Goal: Information Seeking & Learning: Find specific page/section

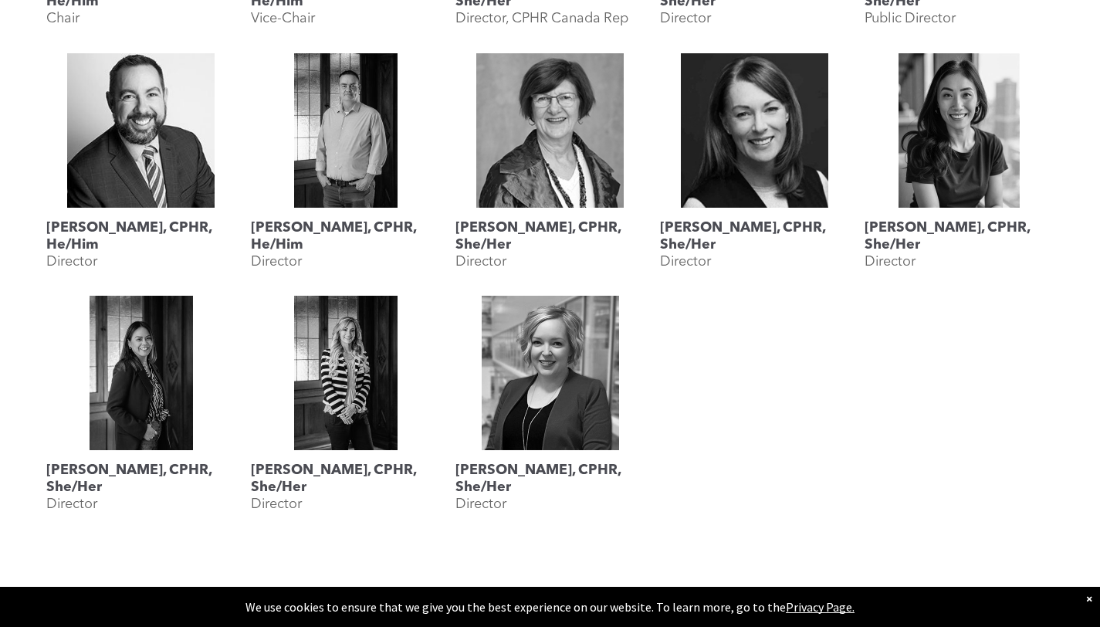
scroll to position [900, 0]
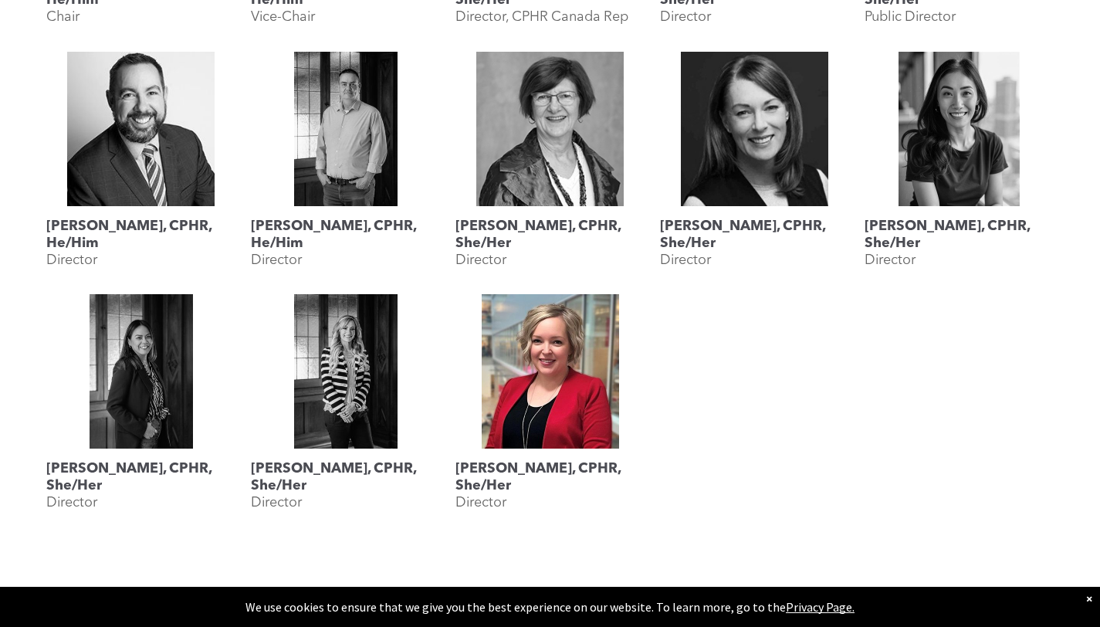
click at [514, 394] on link "Shauna Yohemas, CPHR, She/Her" at bounding box center [550, 371] width 189 height 154
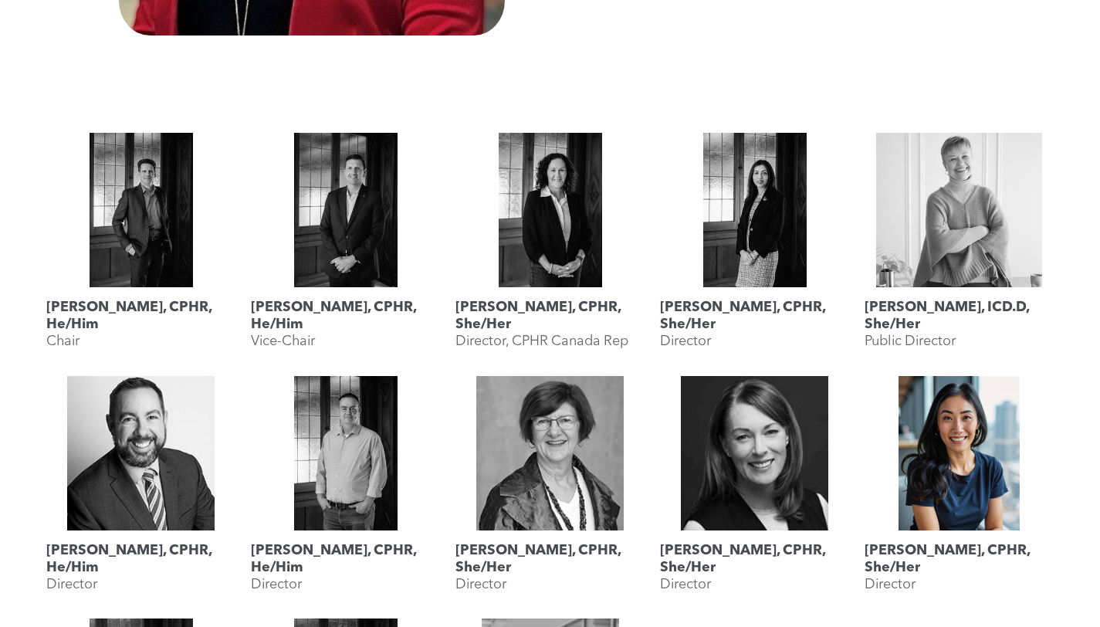
scroll to position [1277, 0]
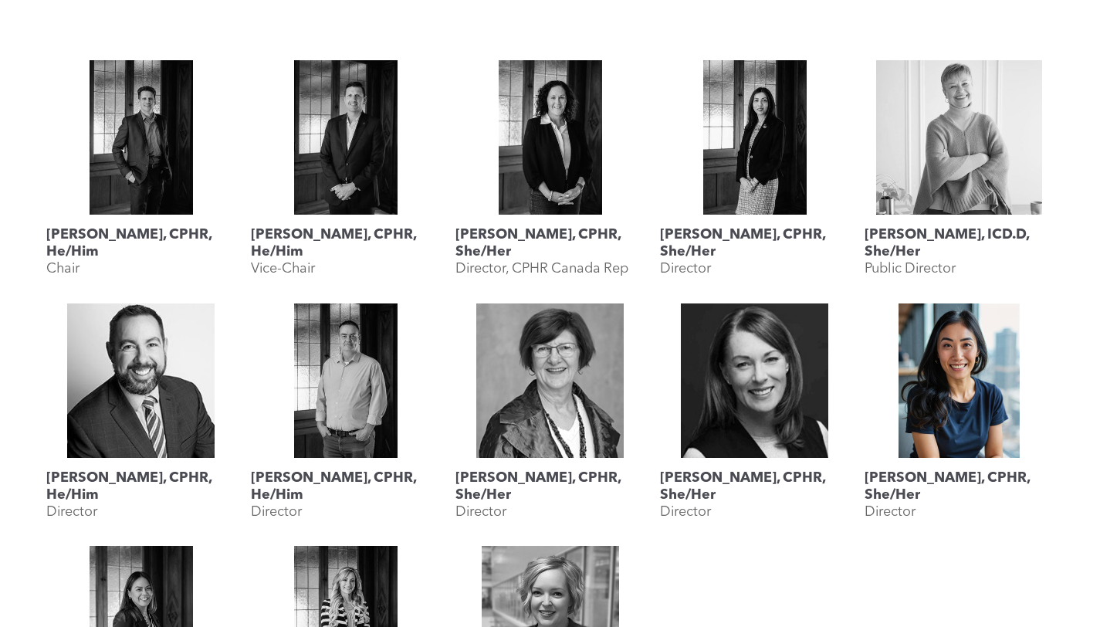
click at [959, 406] on link at bounding box center [959, 380] width 189 height 154
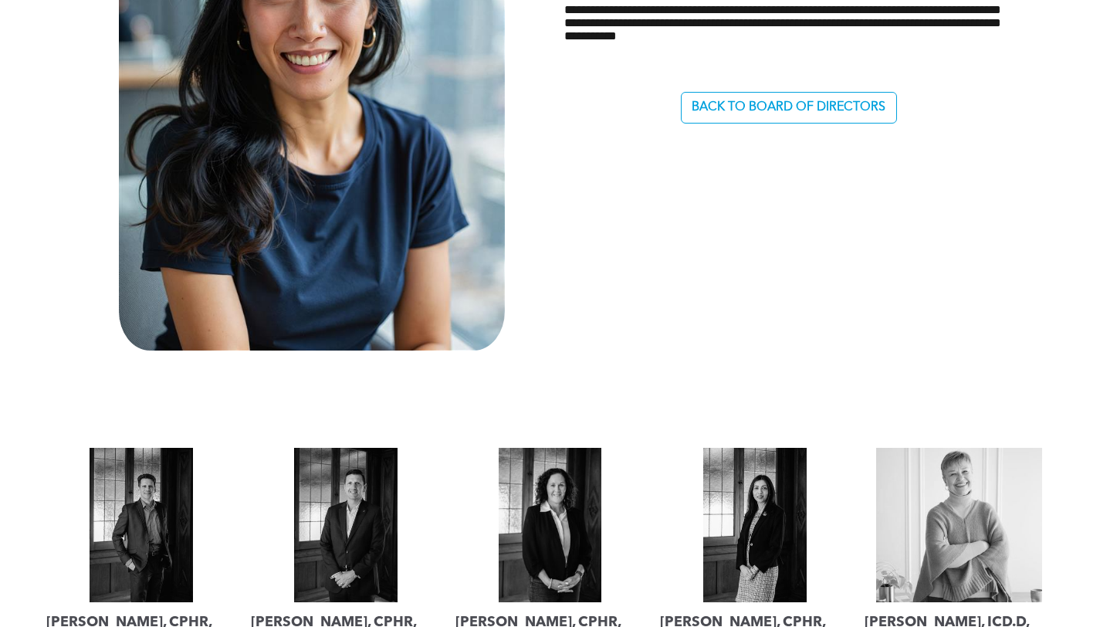
scroll to position [1074, 0]
